Goal: Task Accomplishment & Management: Manage account settings

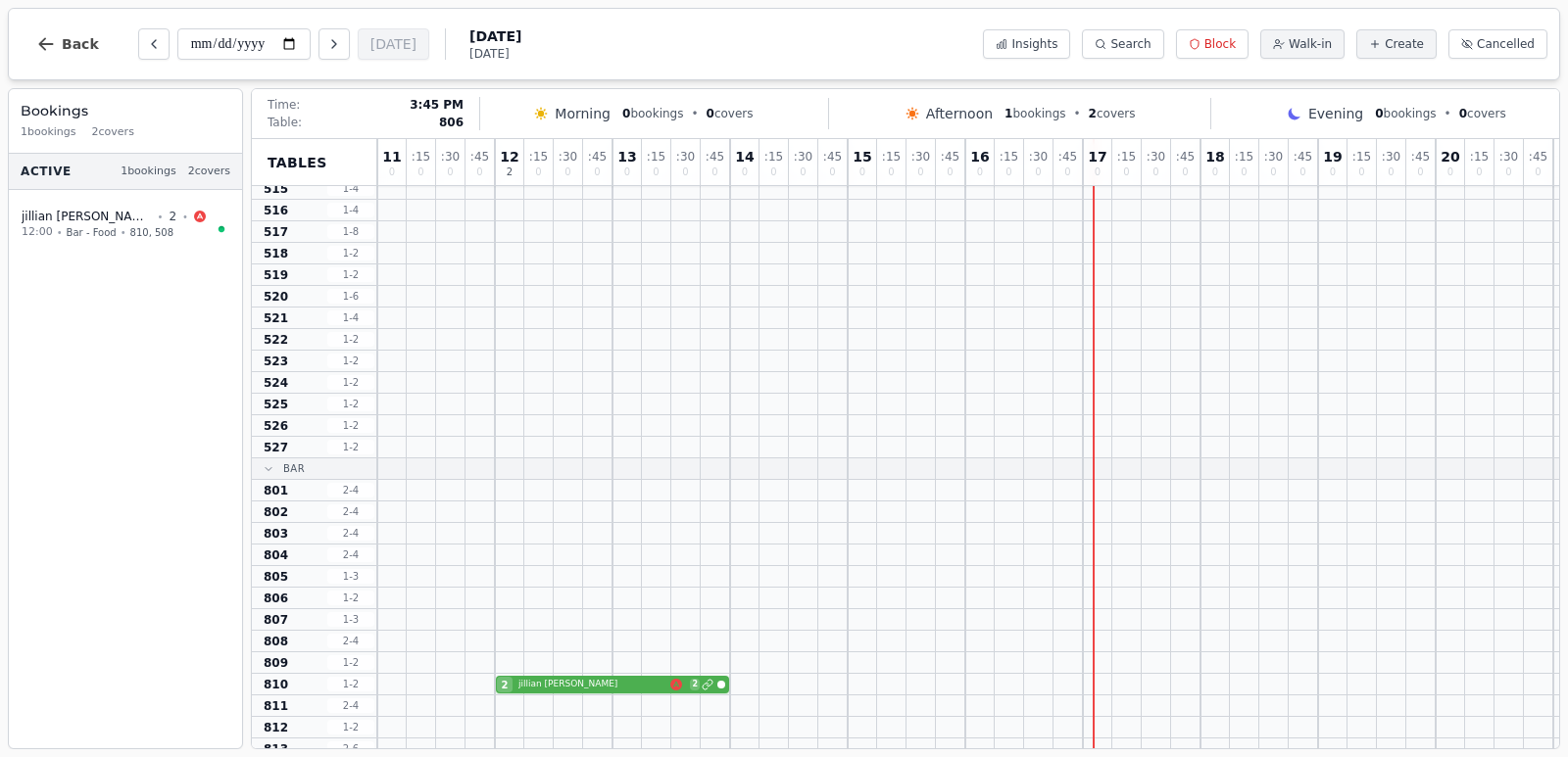
scroll to position [314, 0]
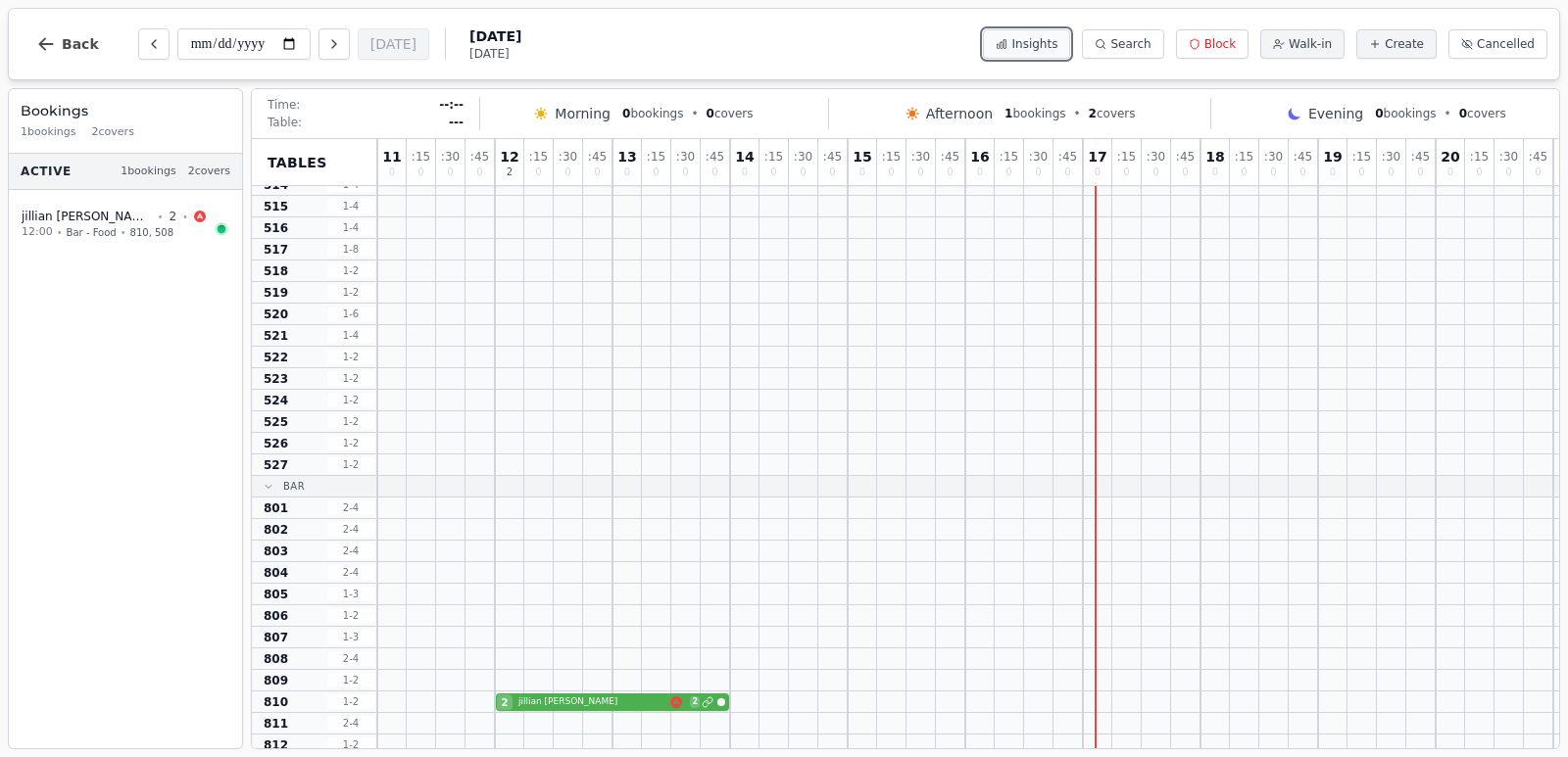
click at [1070, 47] on button "Insights" at bounding box center [1026, 44] width 88 height 29
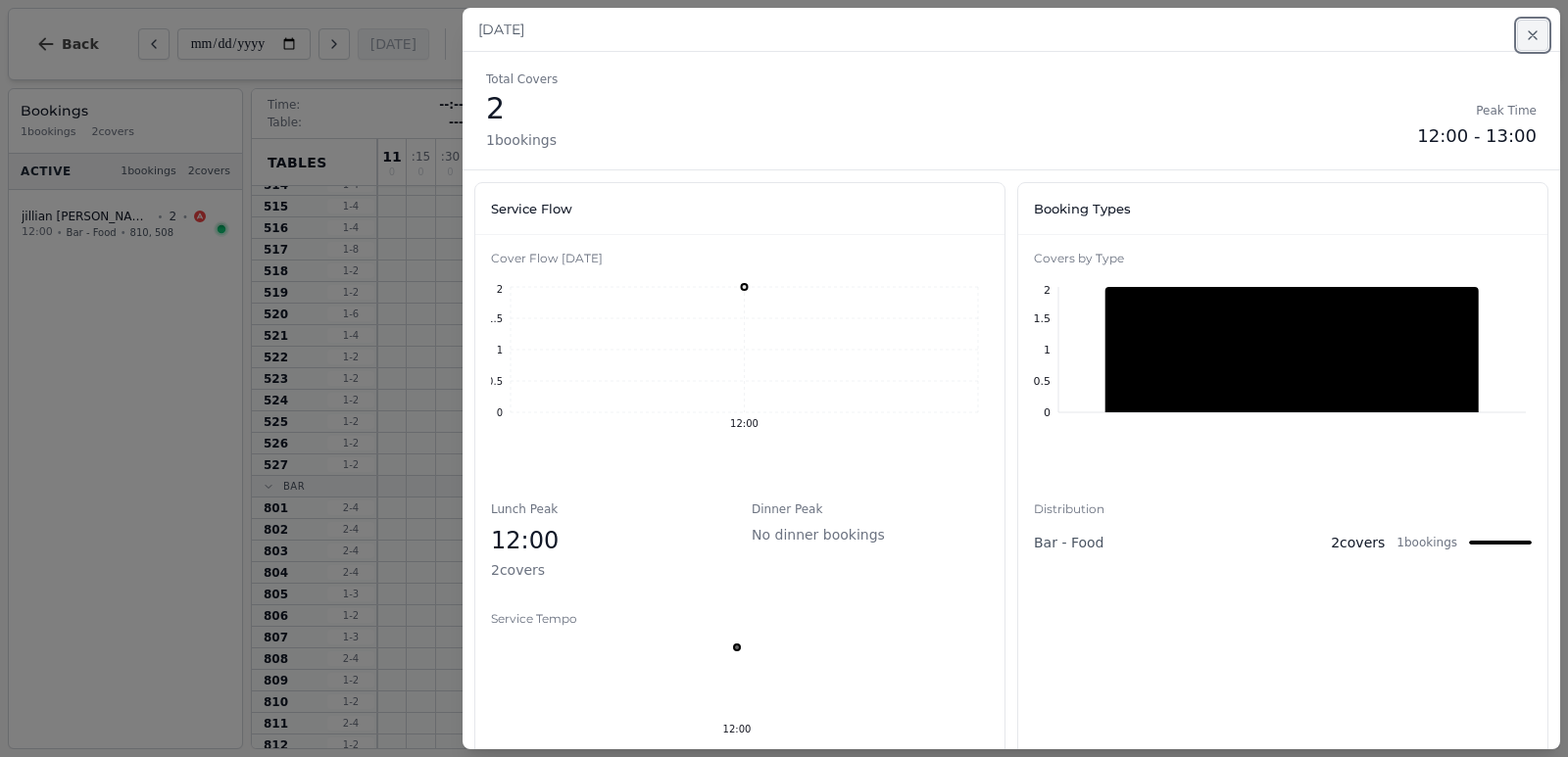
click at [1538, 39] on button "Close" at bounding box center [1533, 35] width 31 height 31
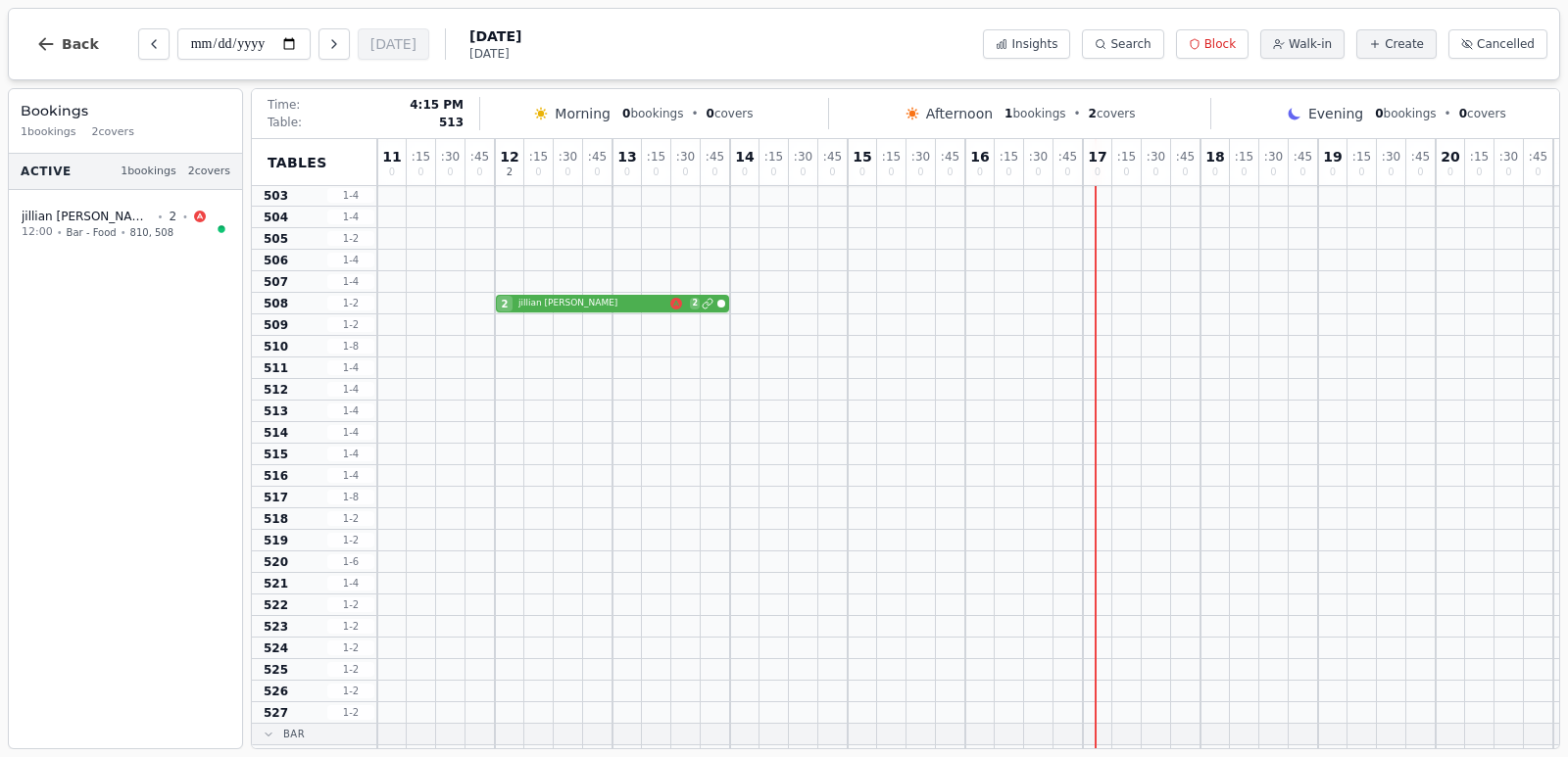
scroll to position [0, 0]
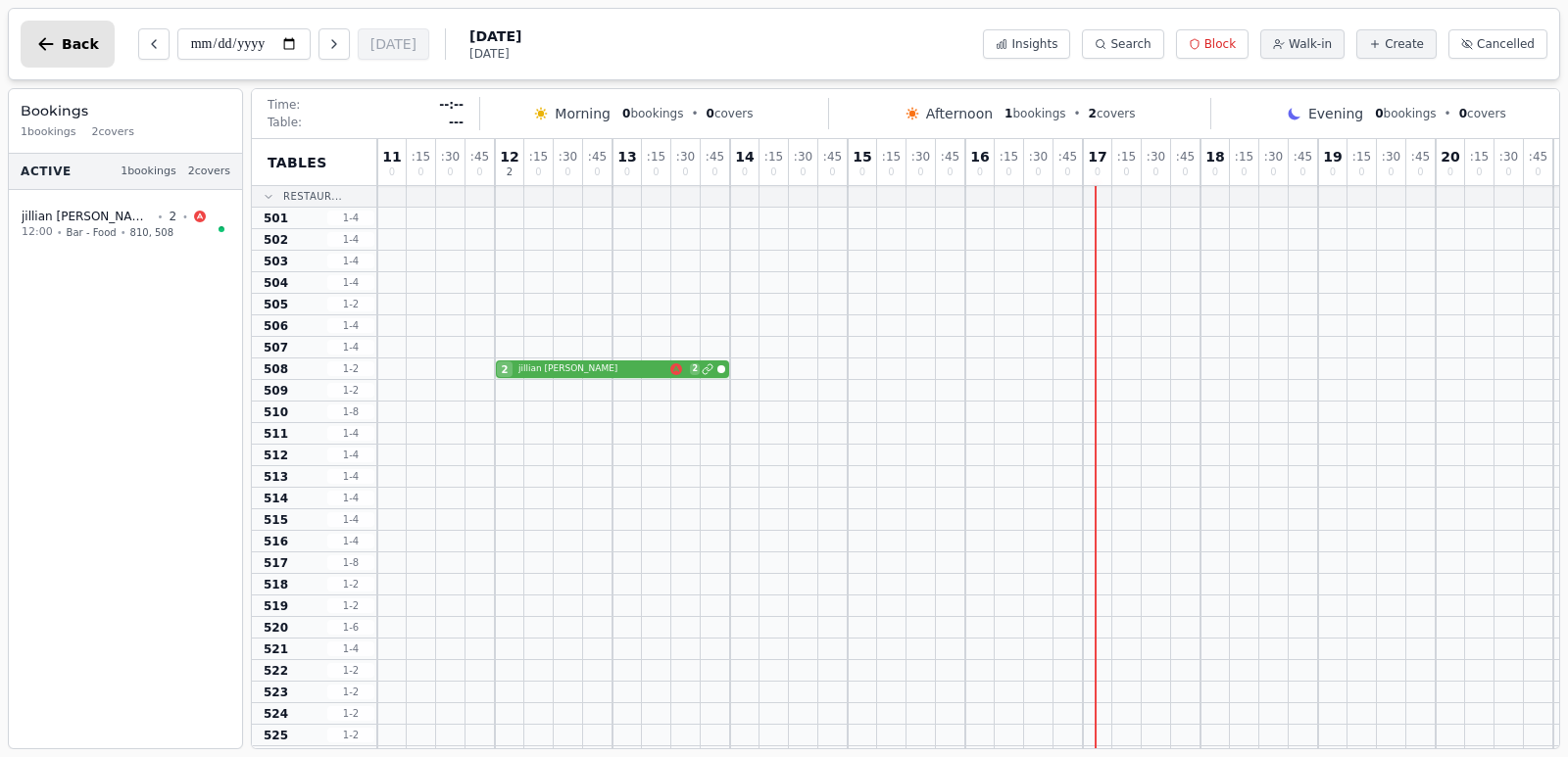
click at [63, 37] on span "Back" at bounding box center [81, 44] width 37 height 14
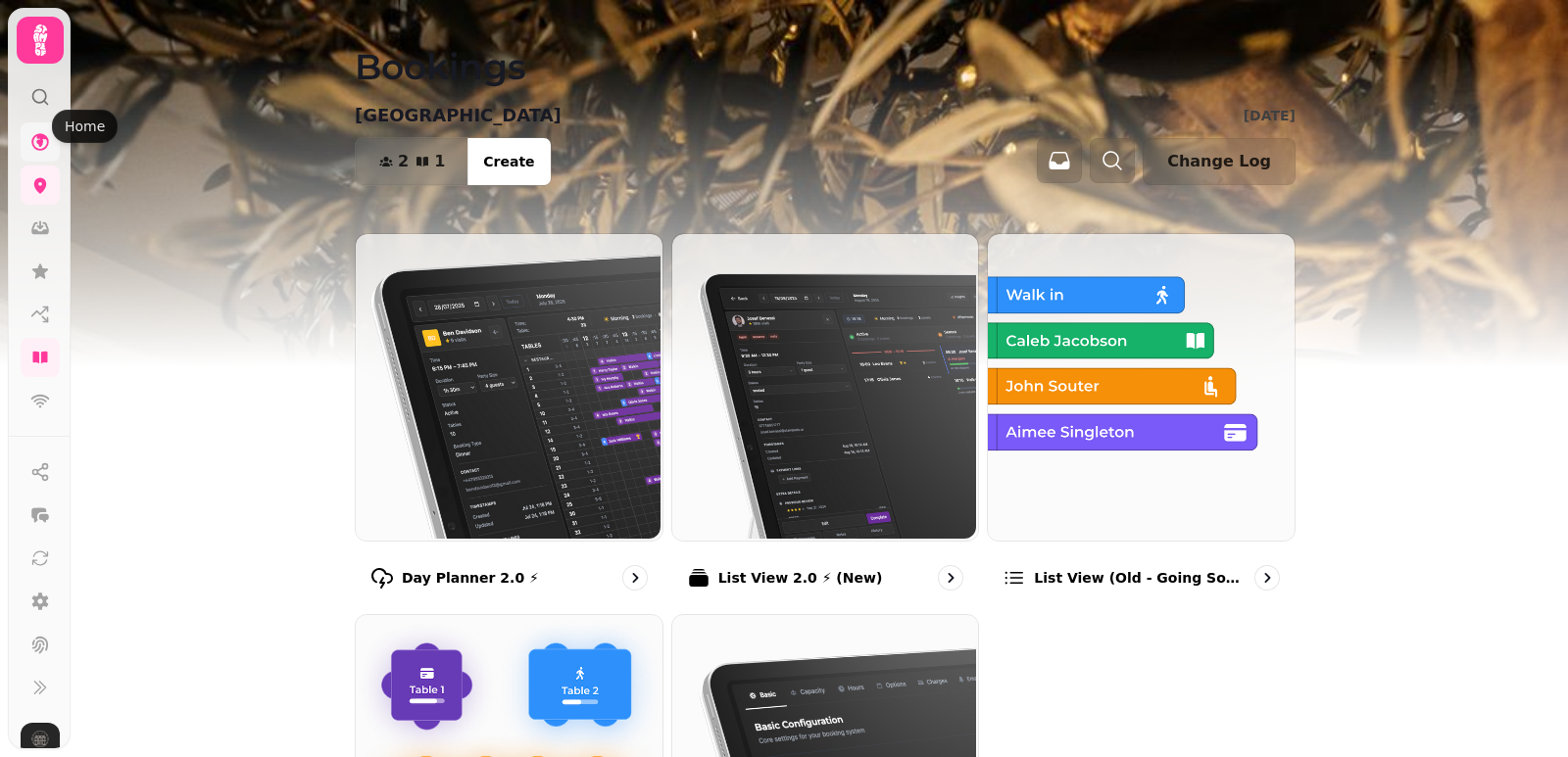
click at [47, 123] on link at bounding box center [40, 143] width 39 height 39
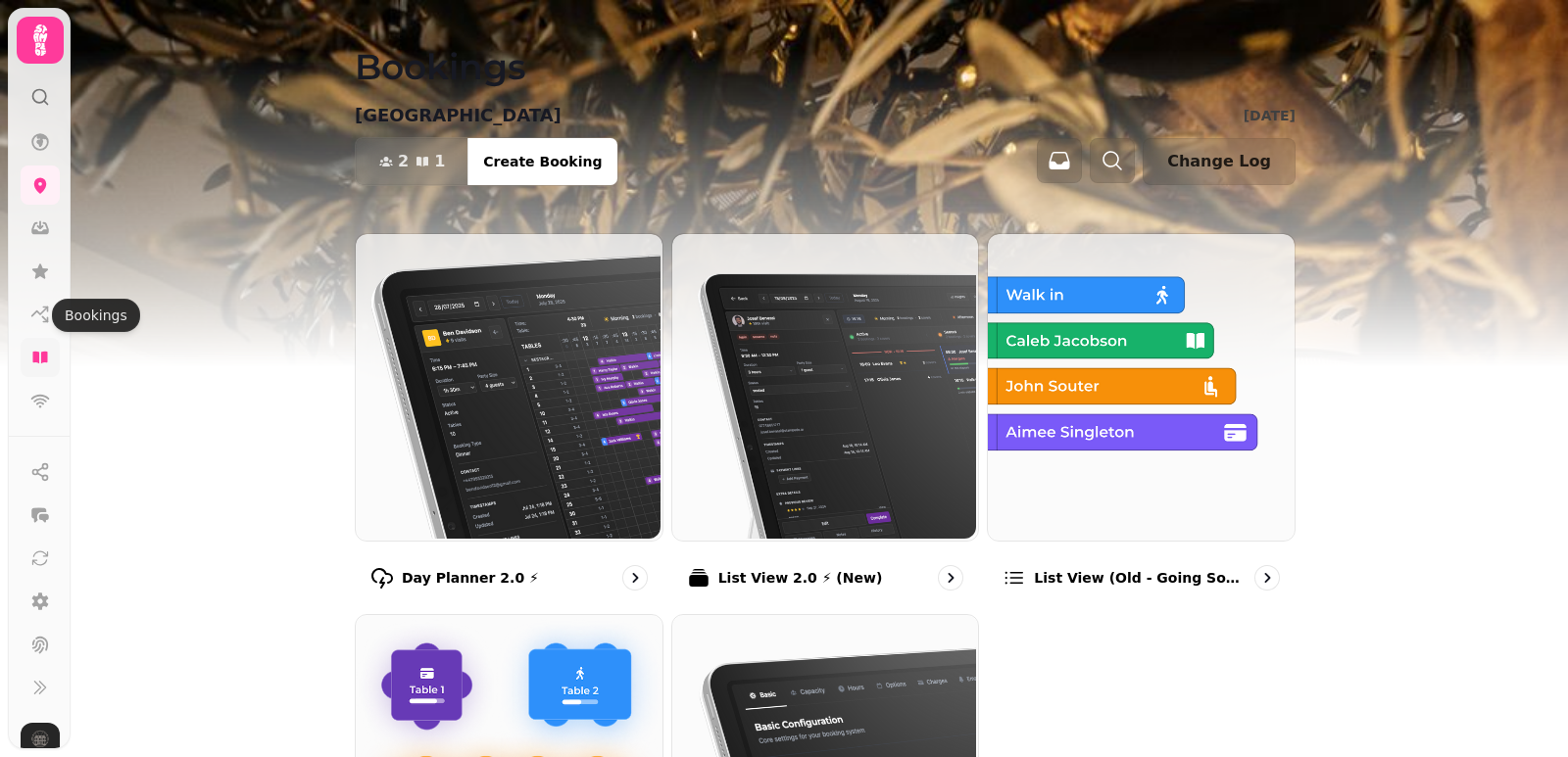
click at [44, 348] on icon at bounding box center [40, 358] width 20 height 20
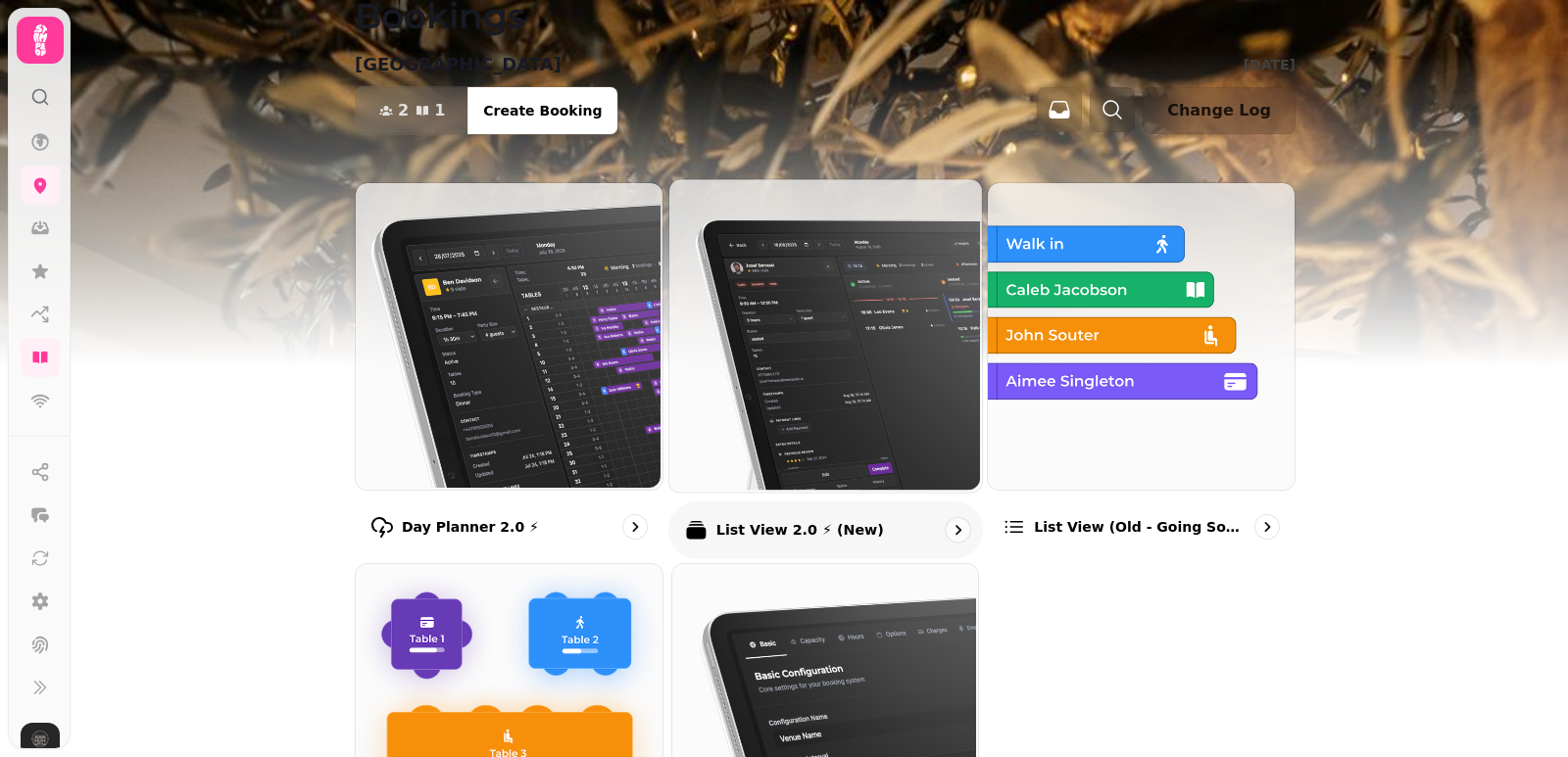
scroll to position [13, 0]
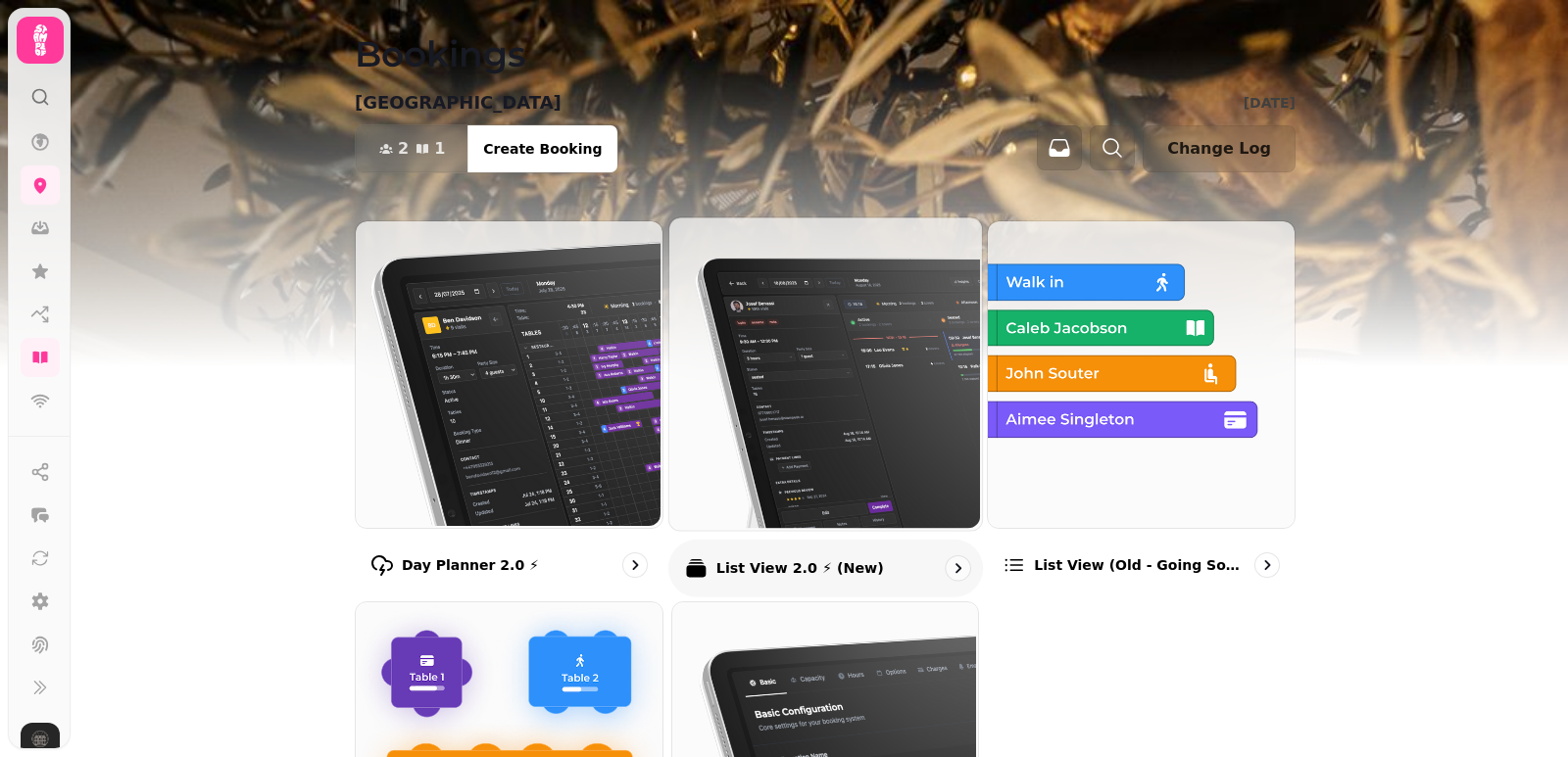
click at [816, 357] on img at bounding box center [822, 372] width 313 height 313
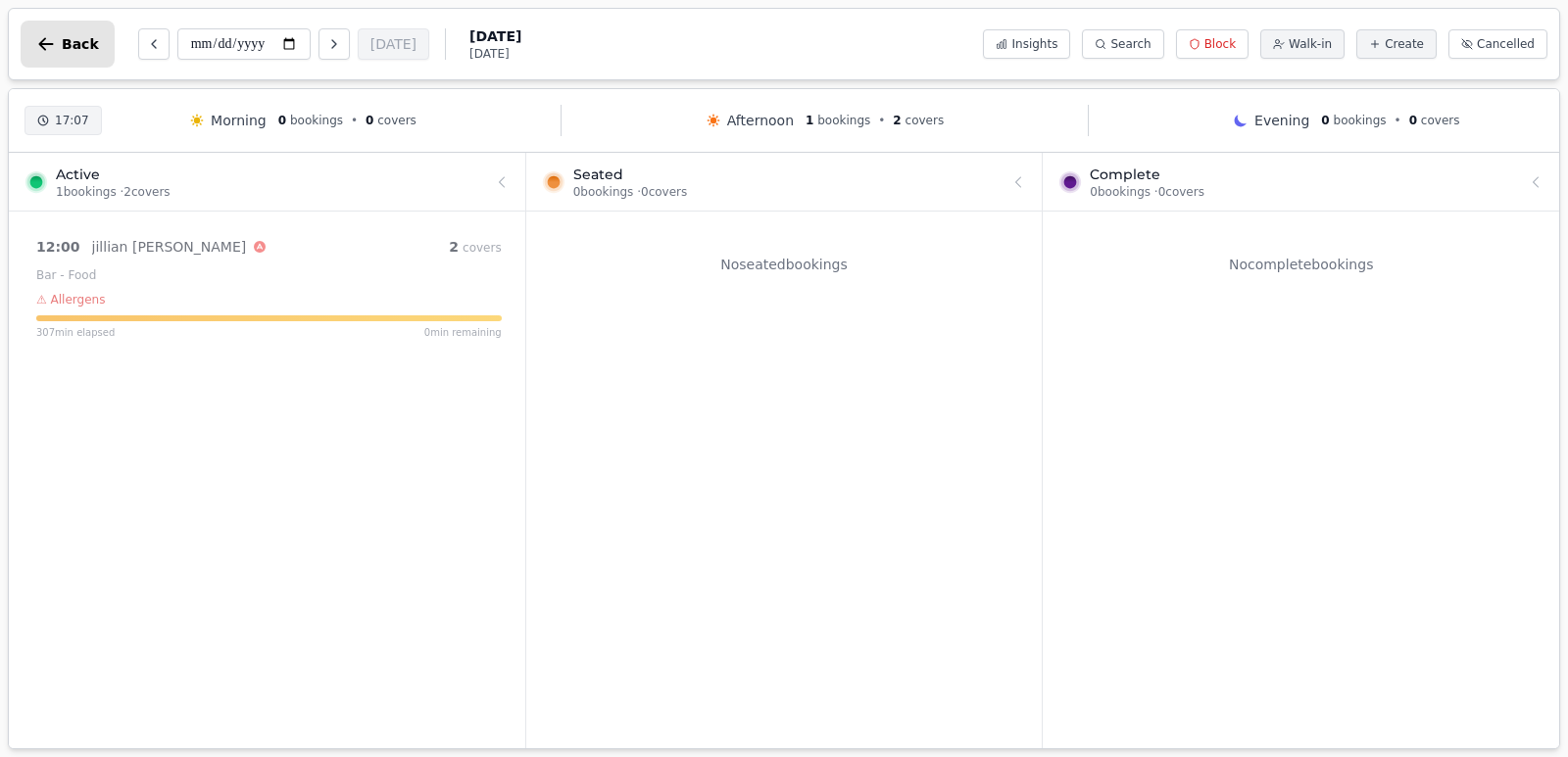
click at [62, 38] on span "Back" at bounding box center [81, 44] width 37 height 14
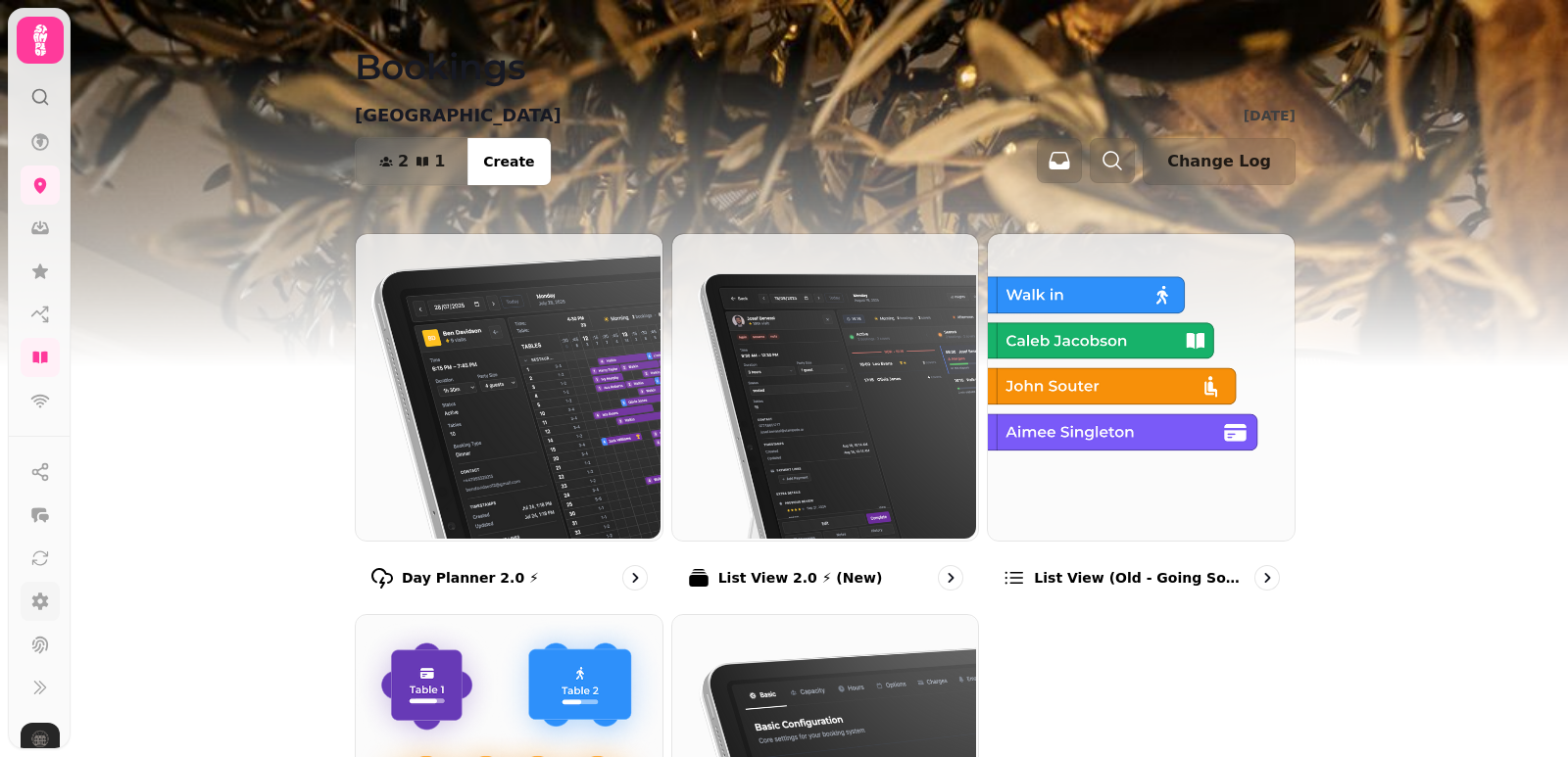
click at [30, 607] on link at bounding box center [40, 602] width 39 height 39
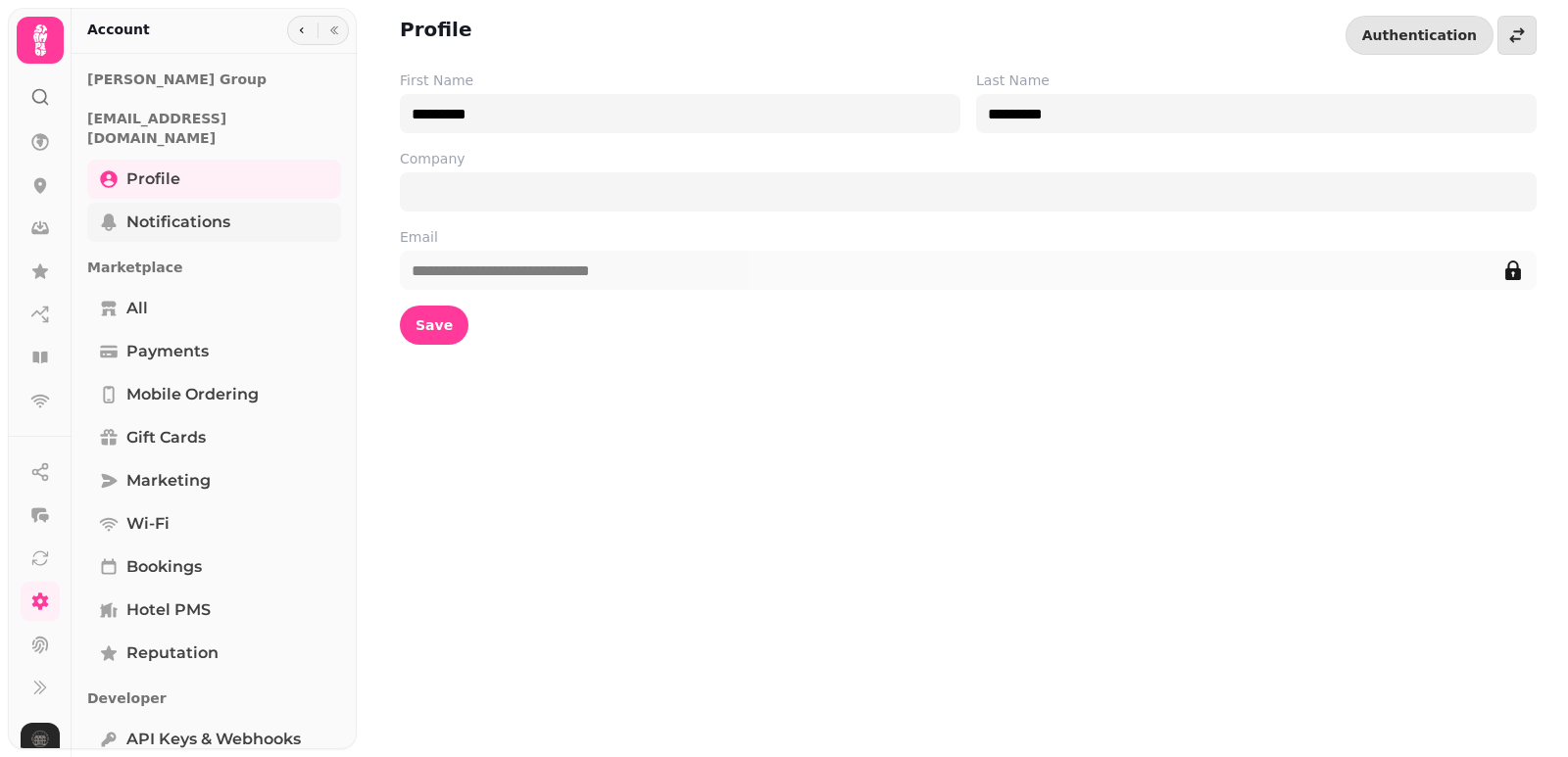
click at [161, 203] on link "Notifications" at bounding box center [214, 222] width 254 height 39
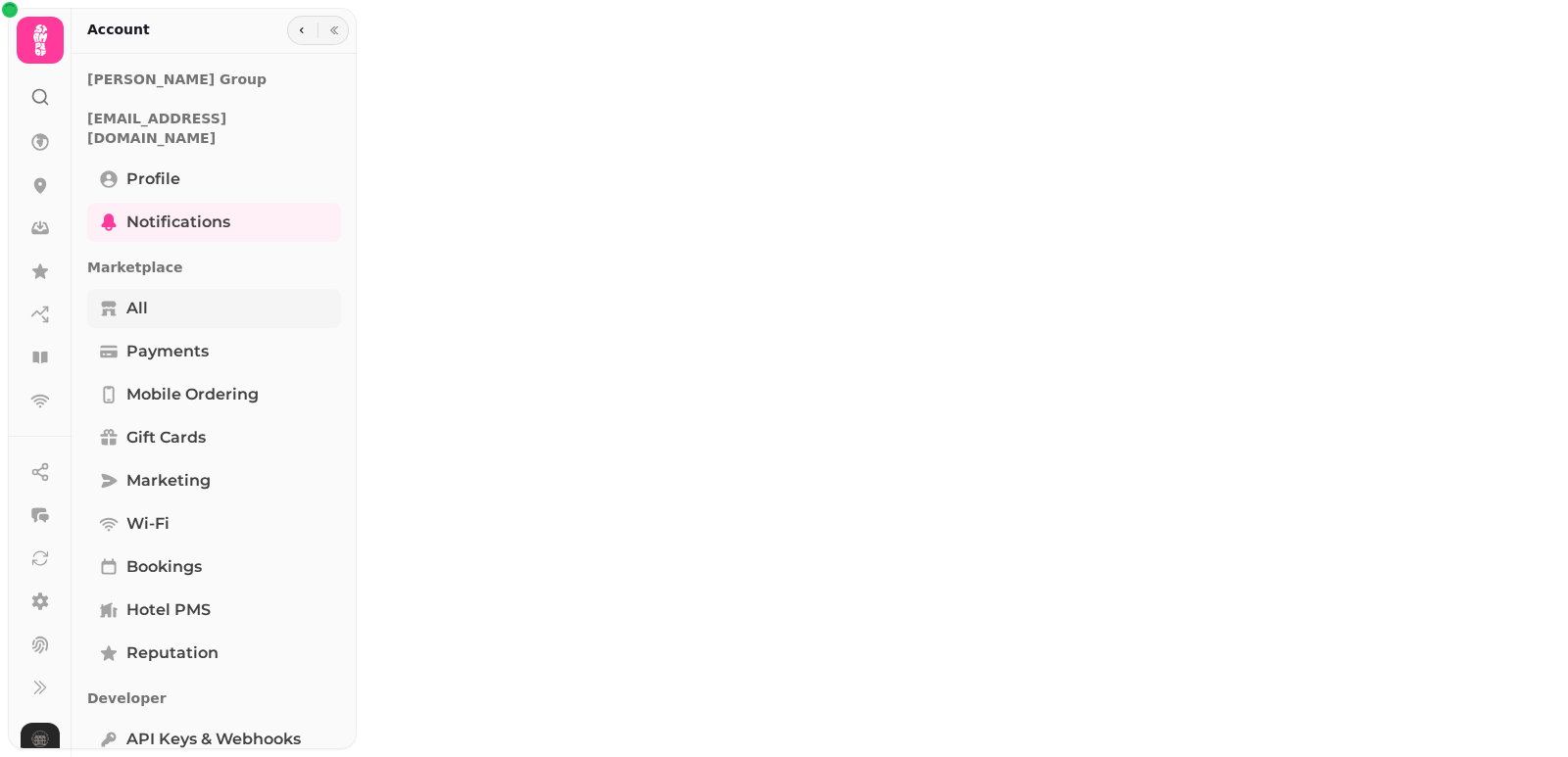
click at [158, 289] on link "All" at bounding box center [214, 309] width 254 height 39
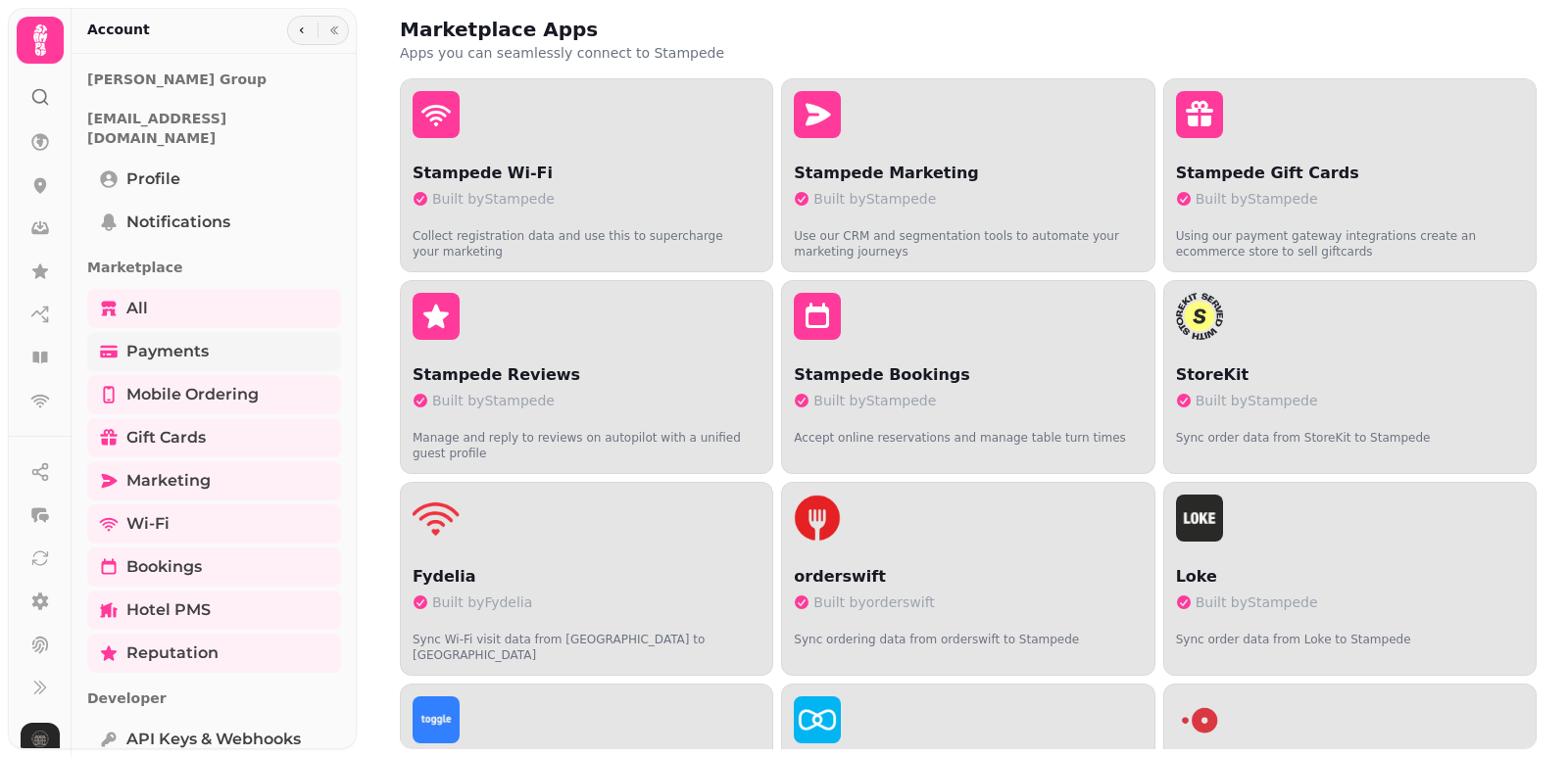
click at [172, 340] on span "Payments" at bounding box center [168, 352] width 83 height 24
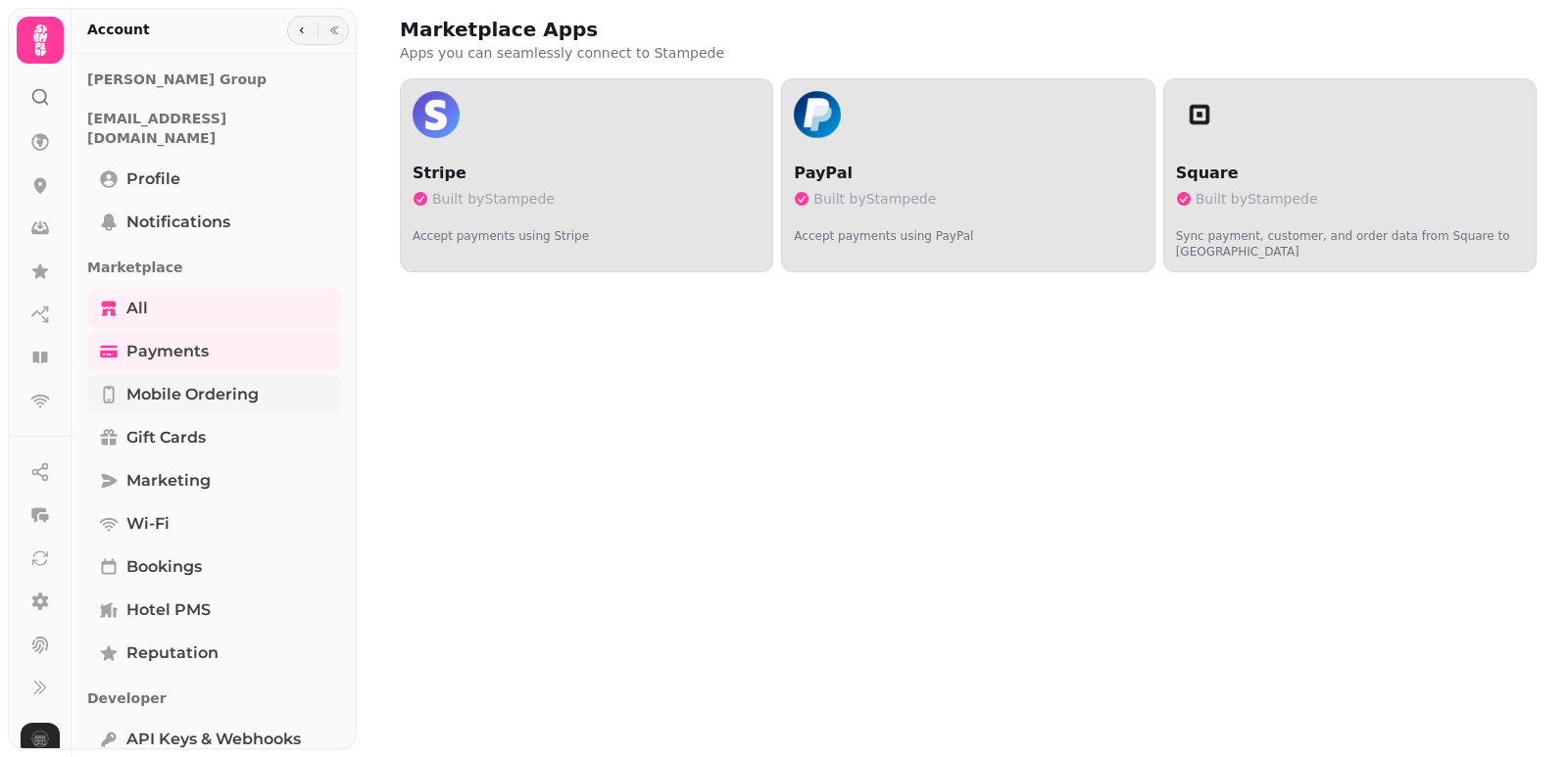
click at [186, 383] on span "Mobile ordering" at bounding box center [193, 395] width 133 height 24
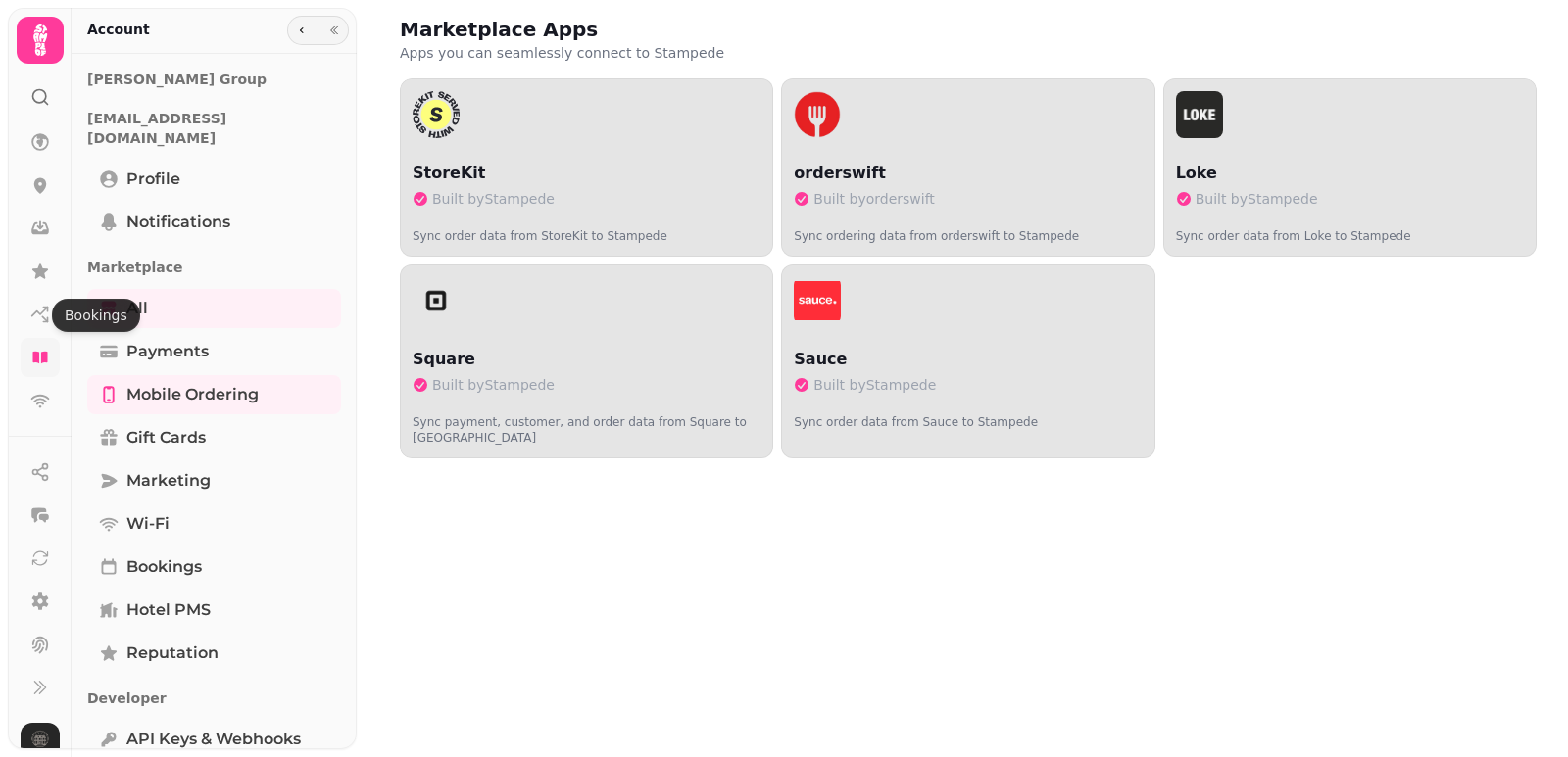
click at [46, 348] on icon at bounding box center [40, 358] width 20 height 20
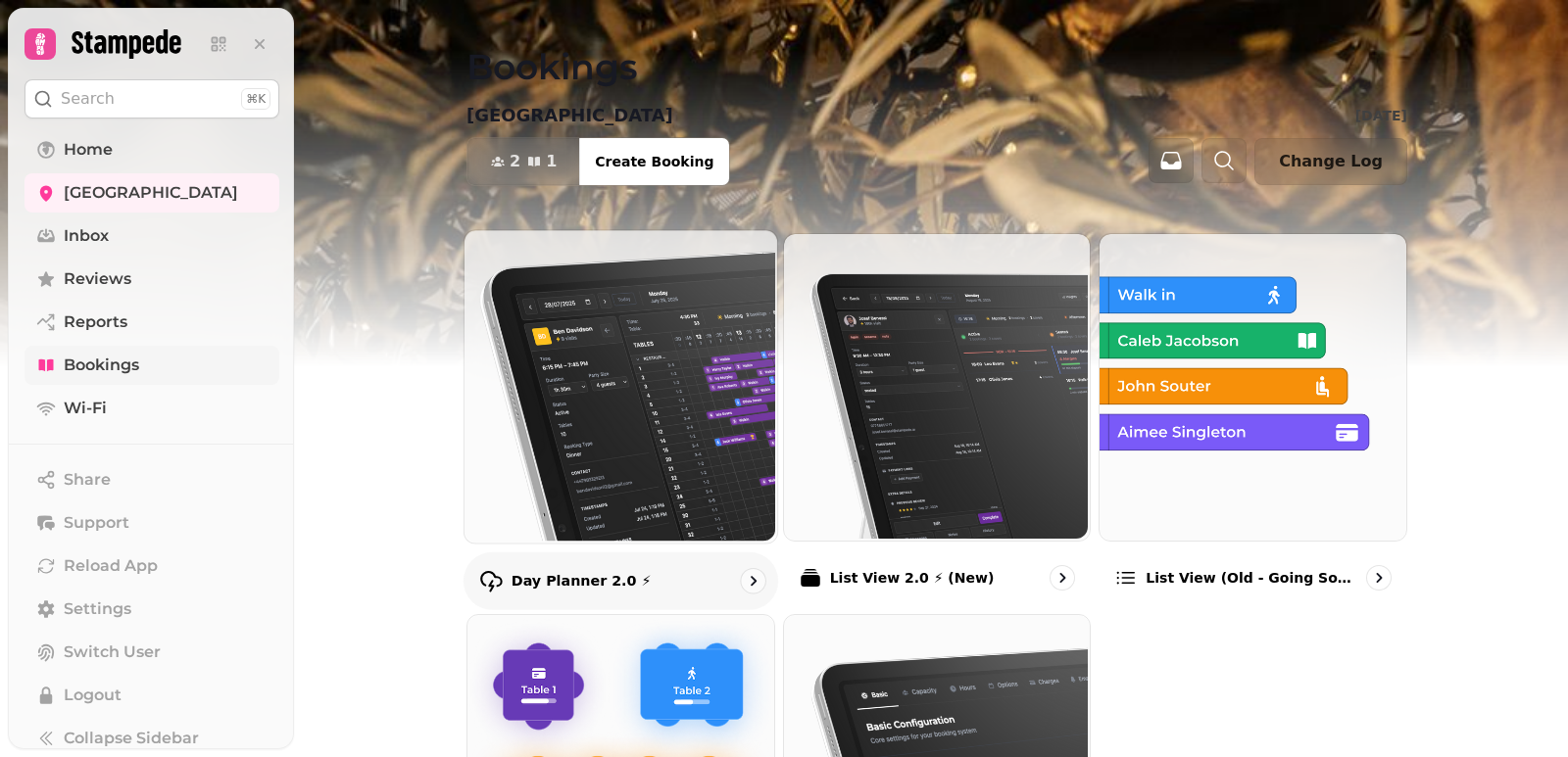
click at [682, 409] on img at bounding box center [619, 384] width 313 height 313
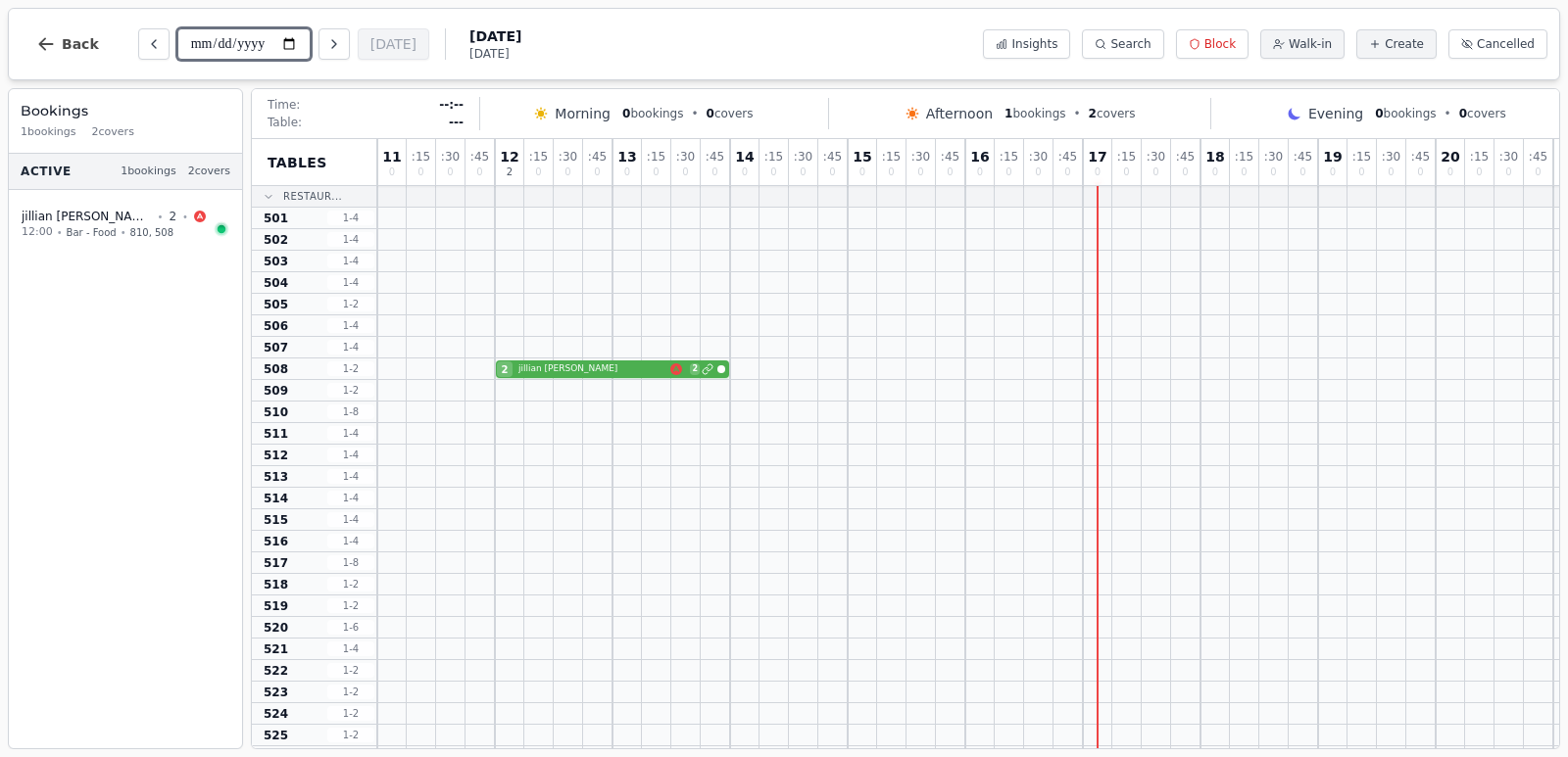
click at [235, 34] on input "**********" at bounding box center [243, 44] width 133 height 31
click at [258, 39] on input "**********" at bounding box center [243, 44] width 133 height 31
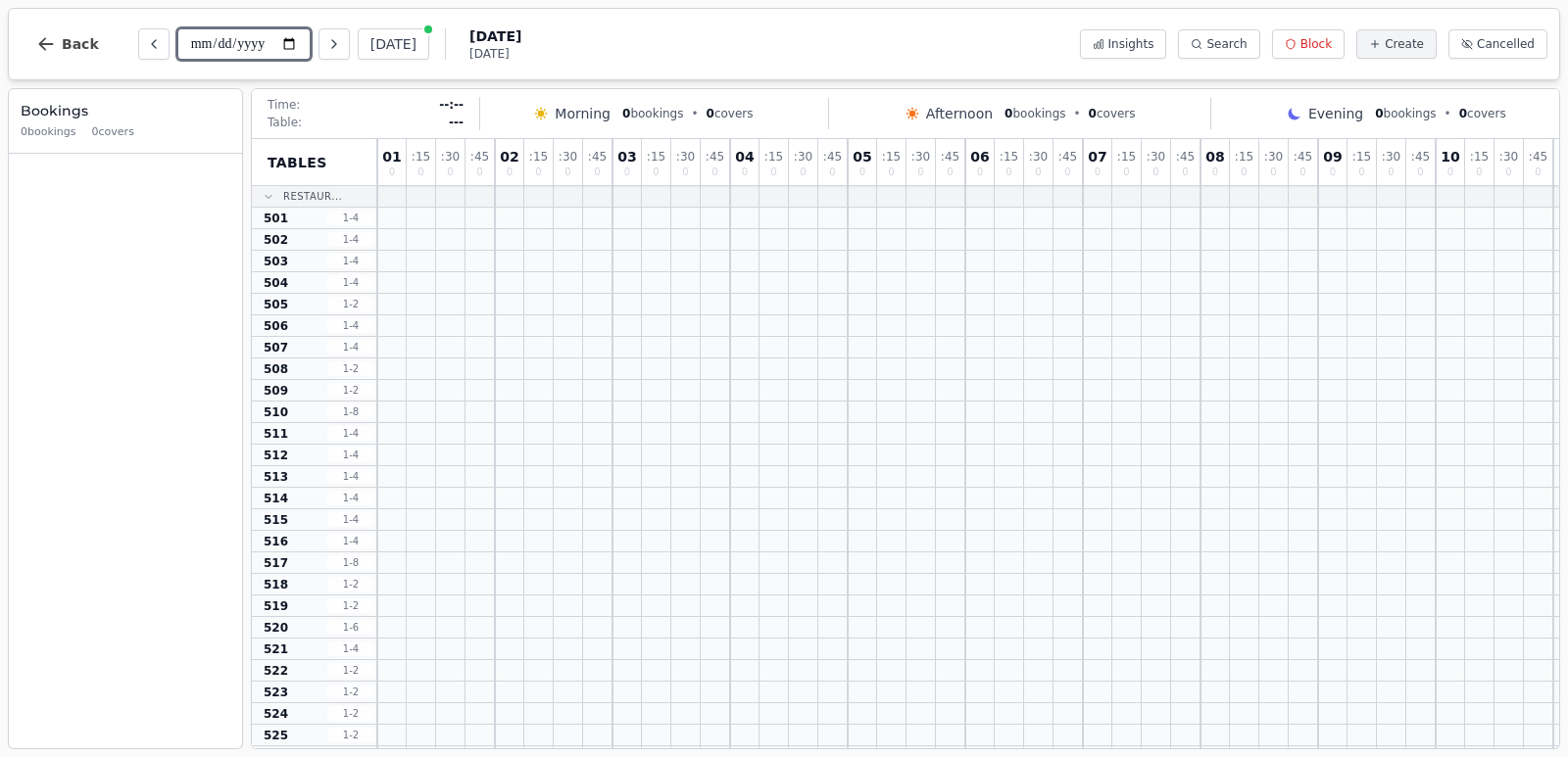
type input "**********"
